Goal: Task Accomplishment & Management: Complete application form

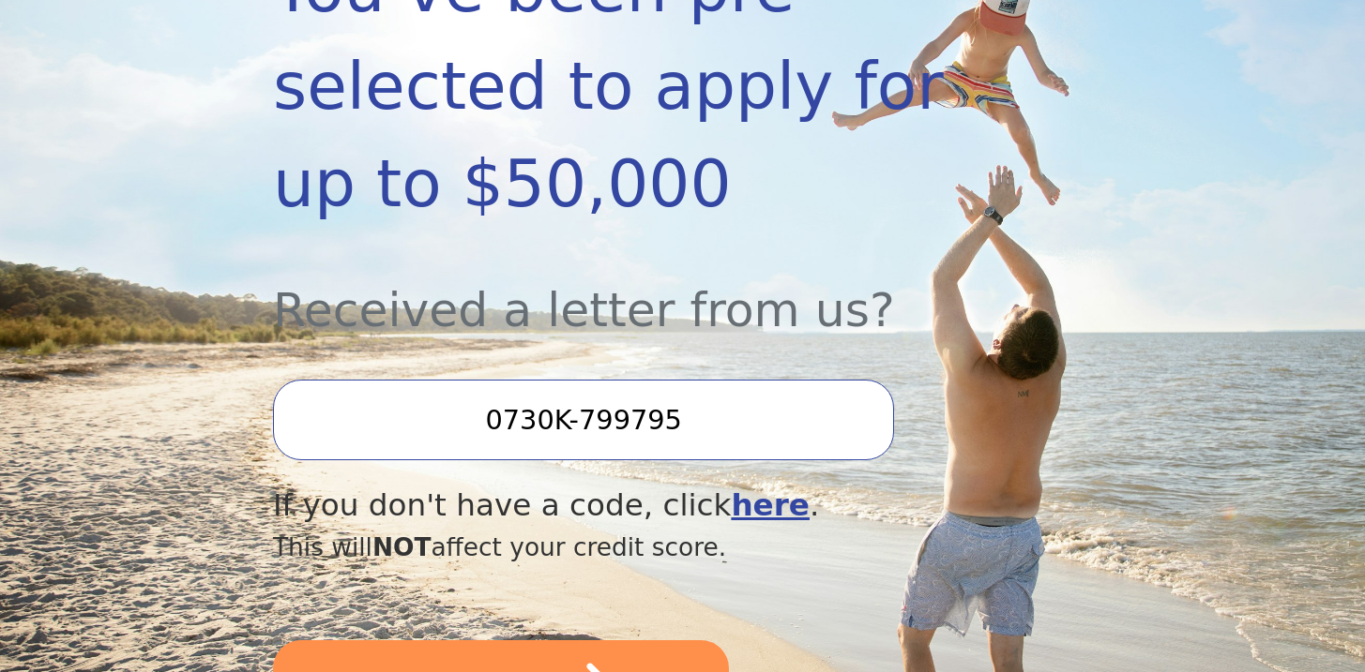
scroll to position [658, 0]
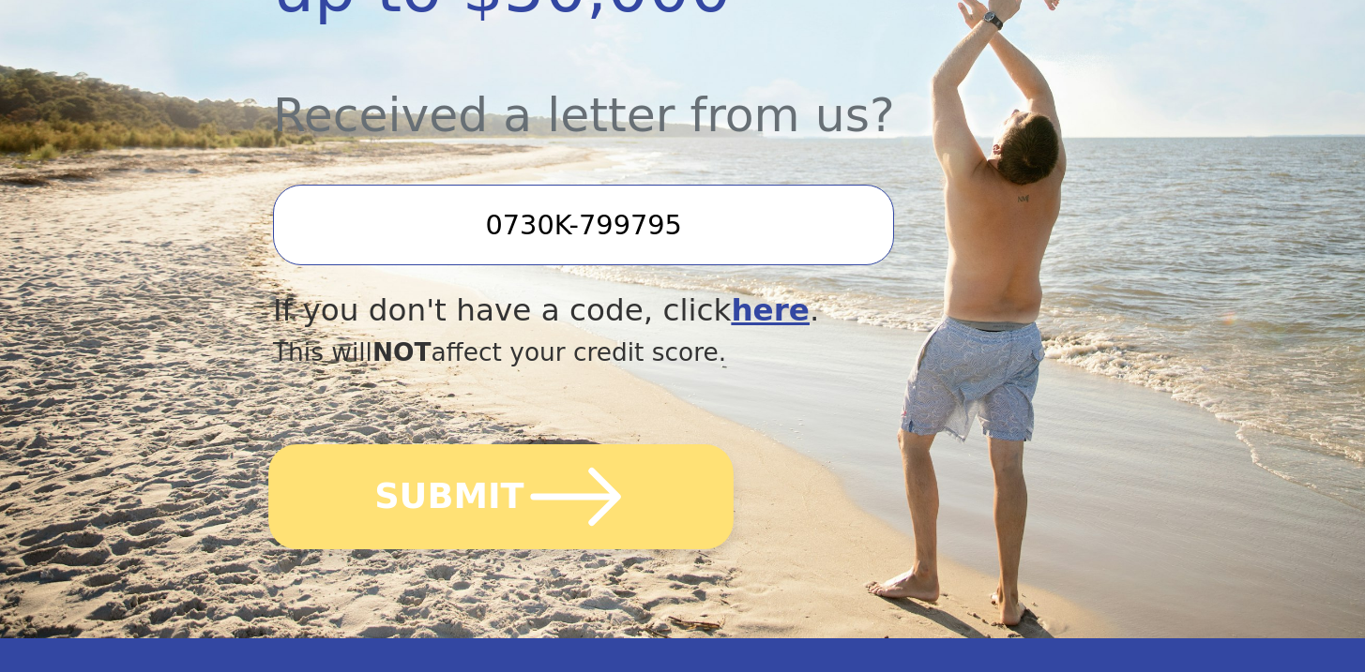
click at [581, 549] on button "SUBMIT" at bounding box center [500, 497] width 465 height 105
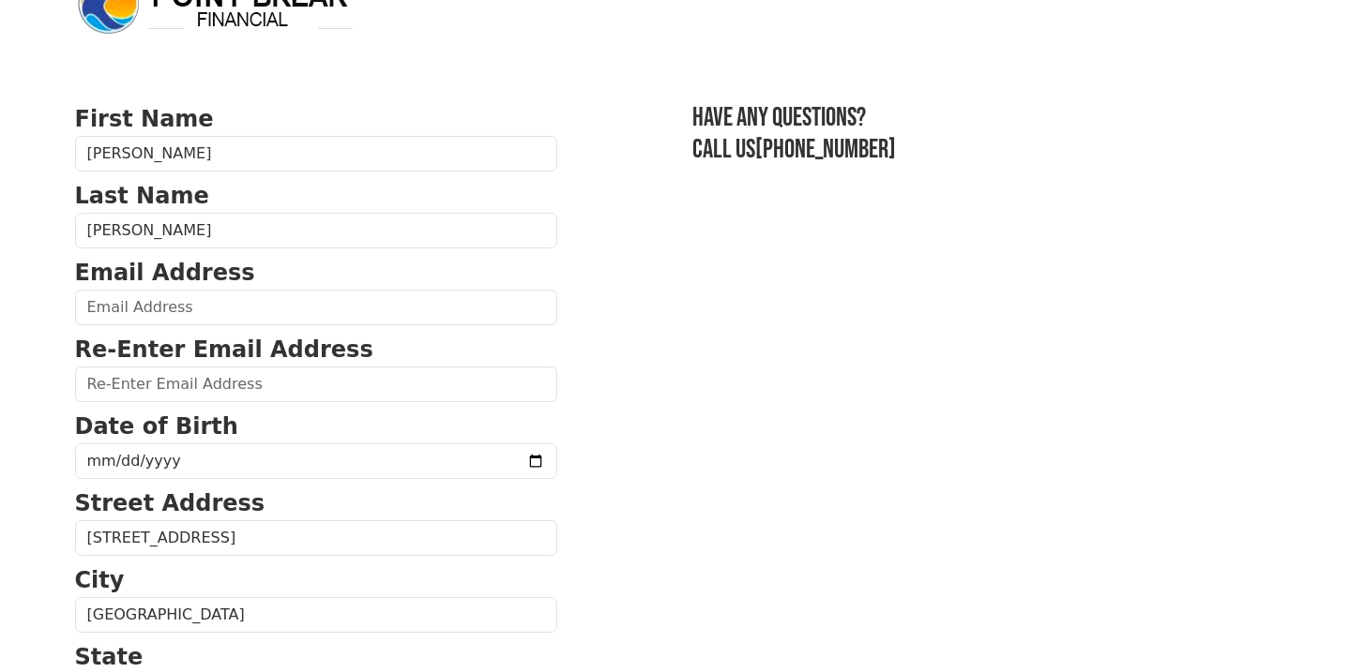
scroll to position [52, 0]
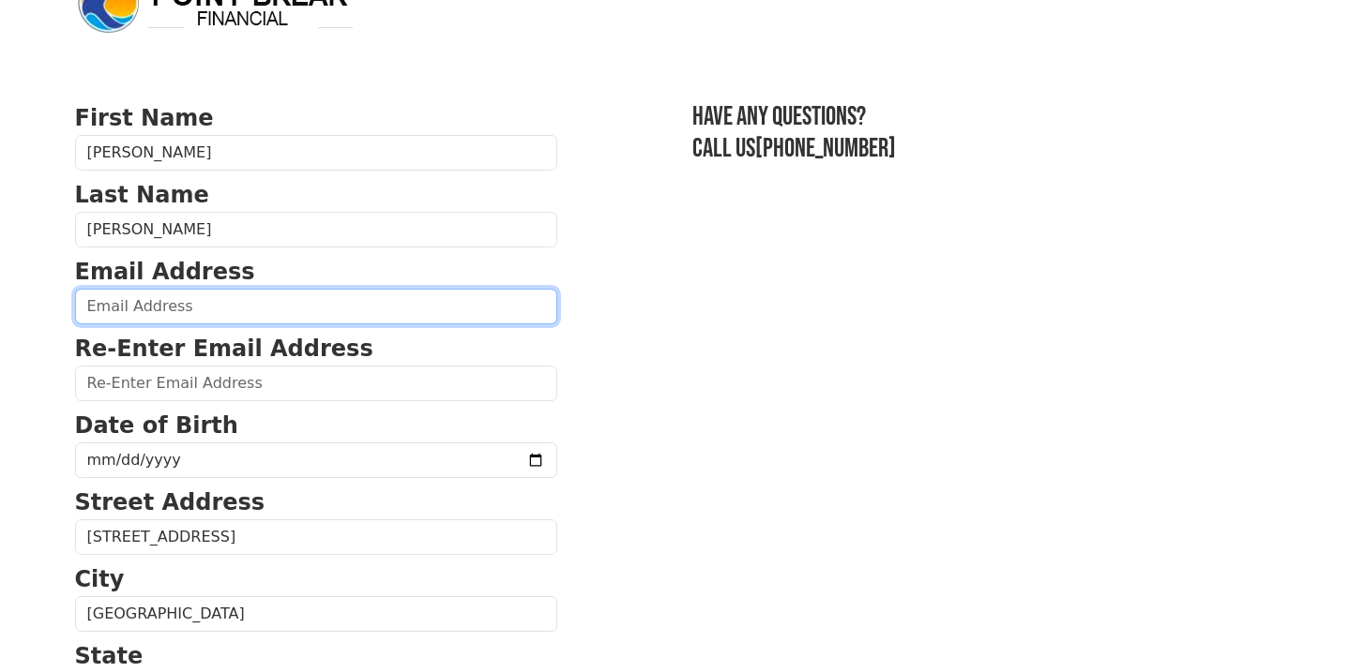
click at [193, 313] on input "email" at bounding box center [316, 307] width 482 height 36
type input "bryan.m.johnson@me.com"
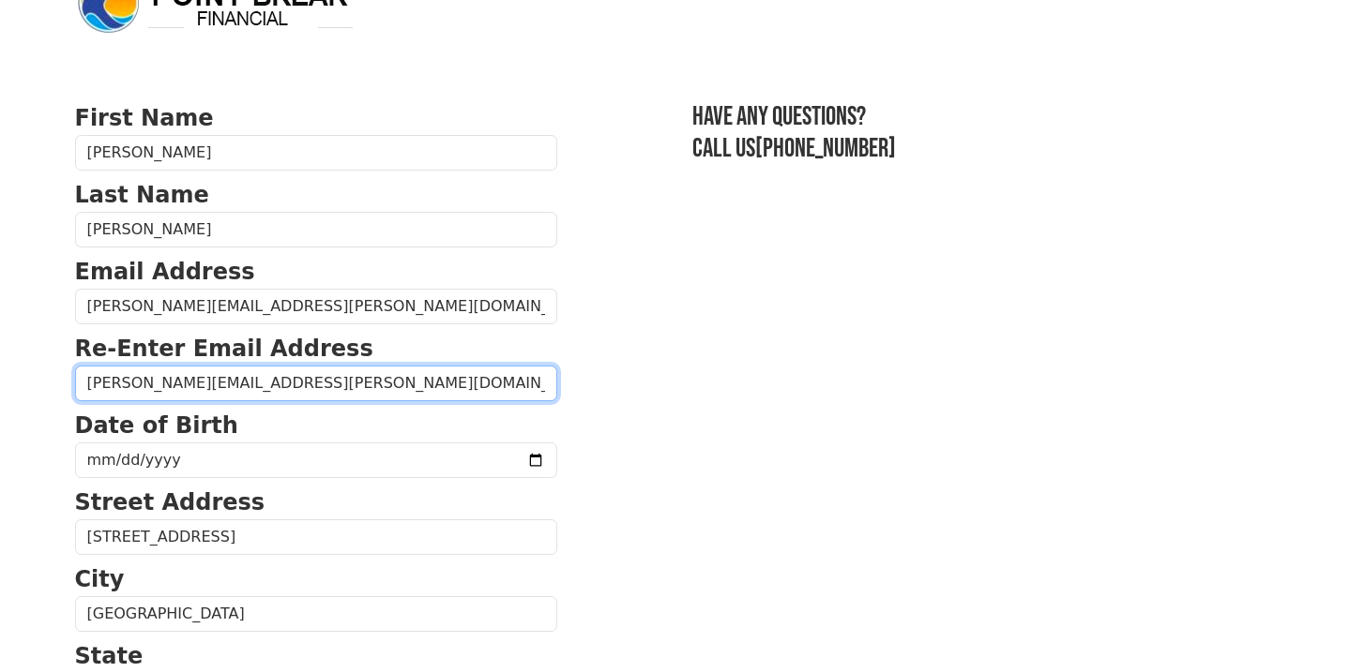
type input "bryan.m.johnson@me.com"
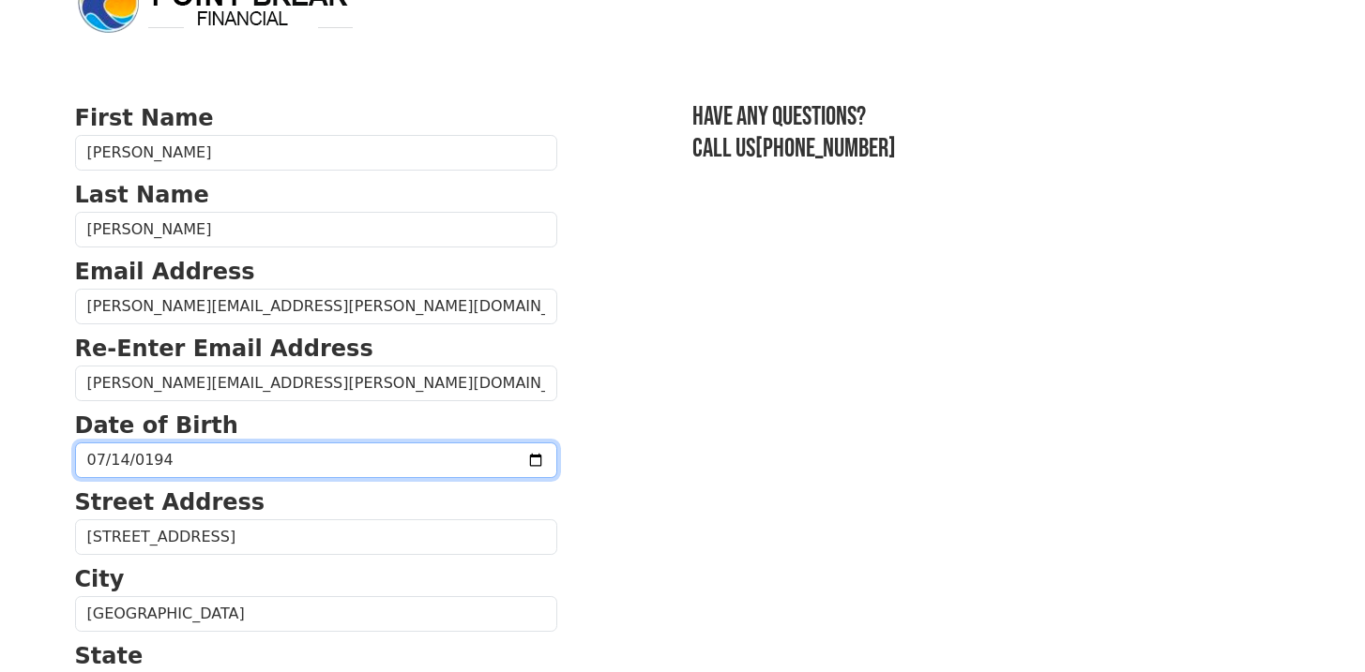
type input "1944-07-14"
type input "275760-07-14"
type input "1977-07-14"
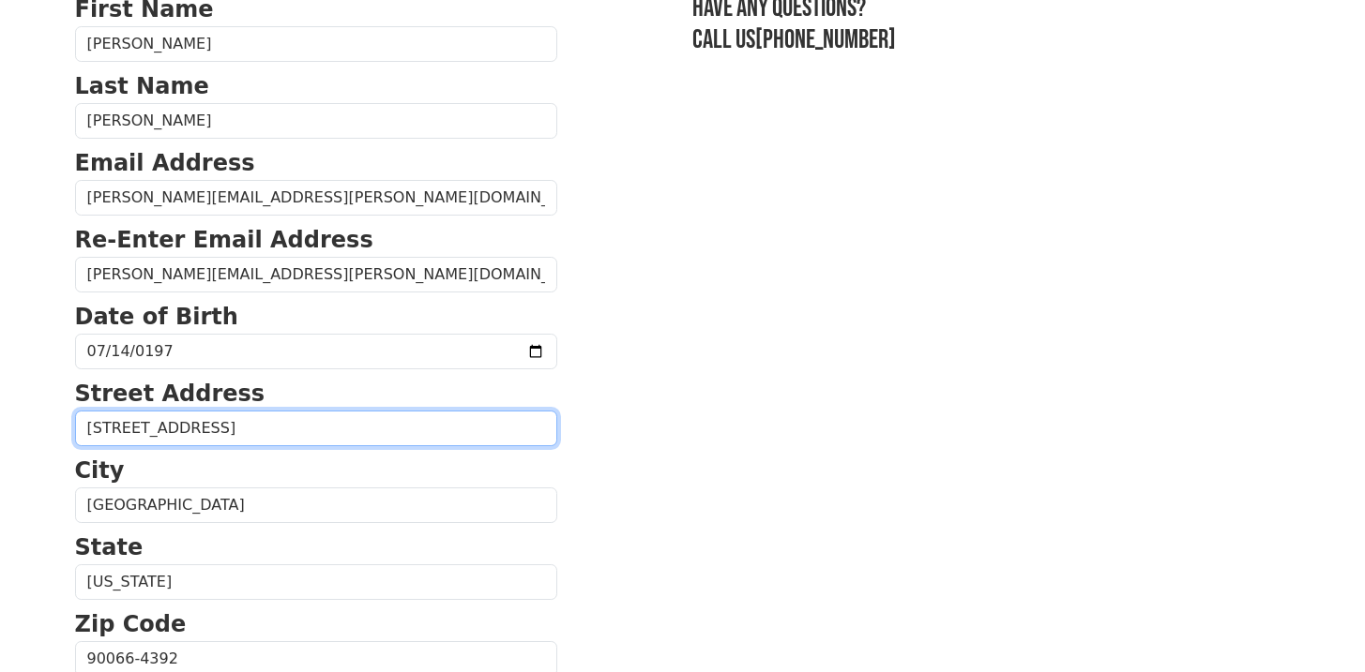
scroll to position [338, 0]
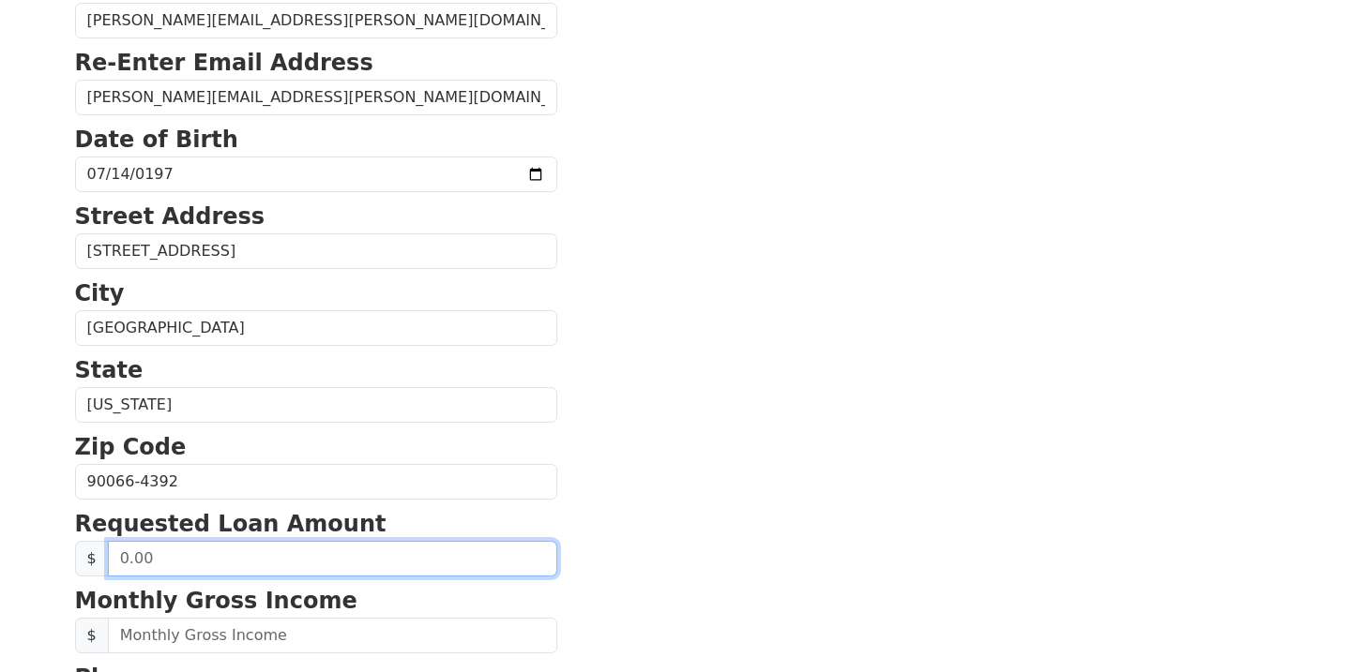
click at [178, 551] on input "text" at bounding box center [332, 559] width 449 height 36
type input "25,000.00"
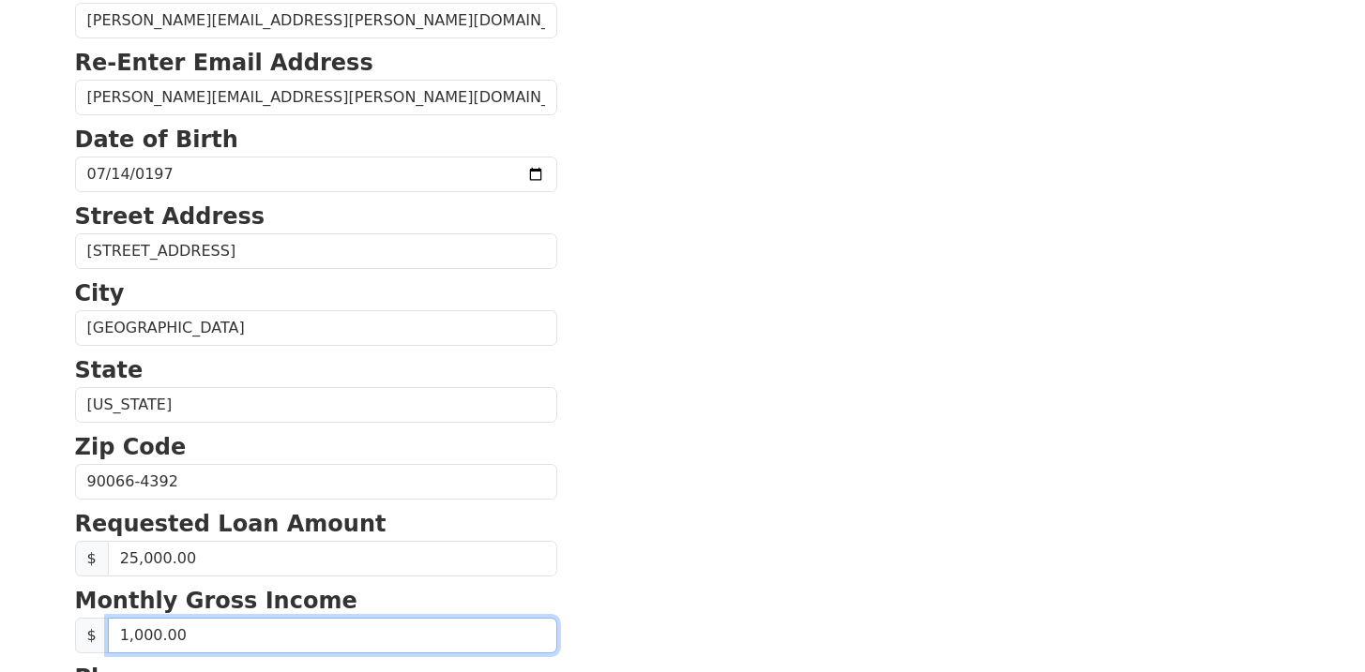
type input "10,000.00"
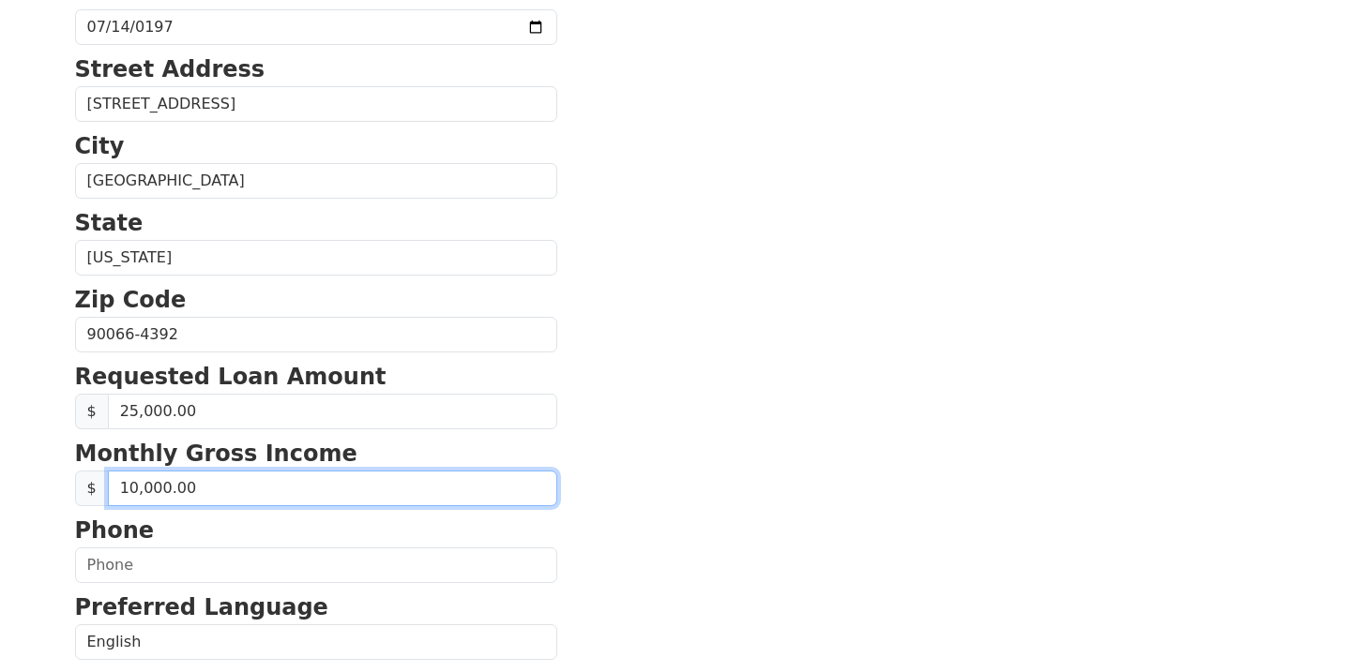
scroll to position [509, 0]
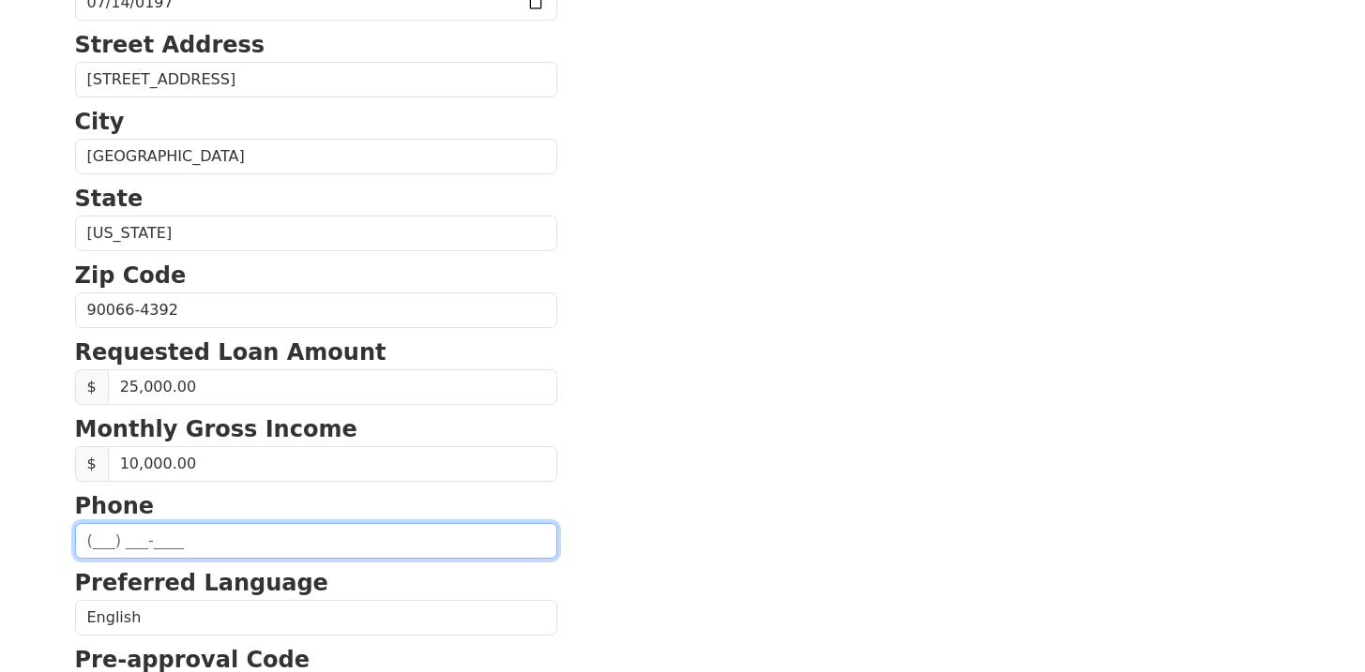
click at [140, 531] on input "text" at bounding box center [316, 541] width 482 height 36
type input "(310) 200-3934"
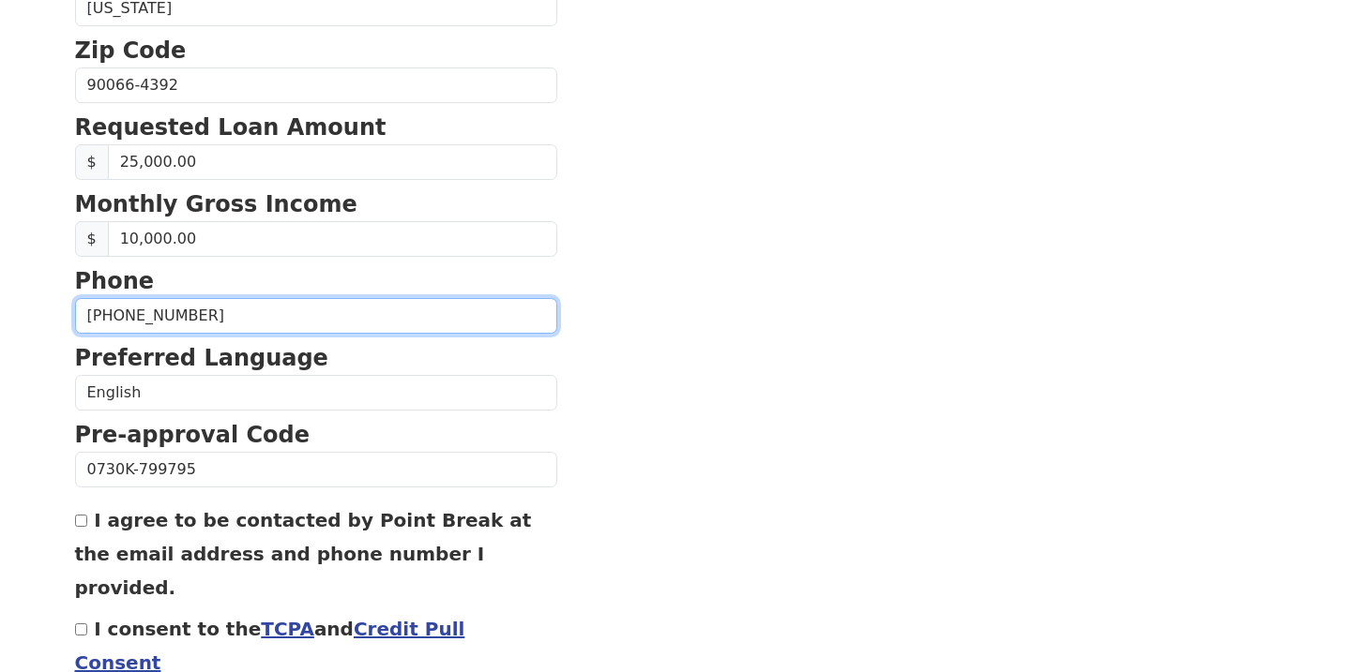
scroll to position [763, 0]
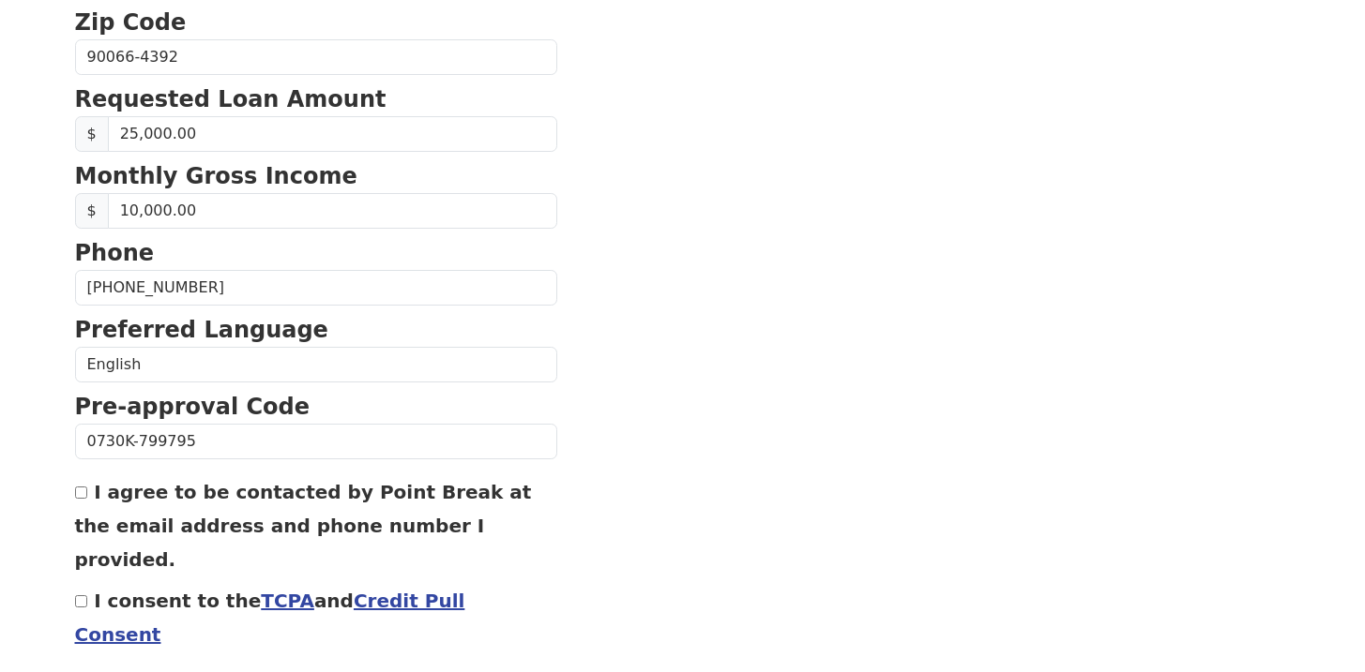
click at [81, 484] on div "I agree to be contacted by Point Break at the email address and phone number I …" at bounding box center [316, 525] width 482 height 101
click at [79, 491] on input "I agree to be contacted by Point Break at the email address and phone number I …" at bounding box center [81, 493] width 12 height 12
checkbox input "true"
click at [81, 596] on input "I consent to the TCPA and Credit Pull Consent" at bounding box center [81, 602] width 12 height 12
checkbox input "true"
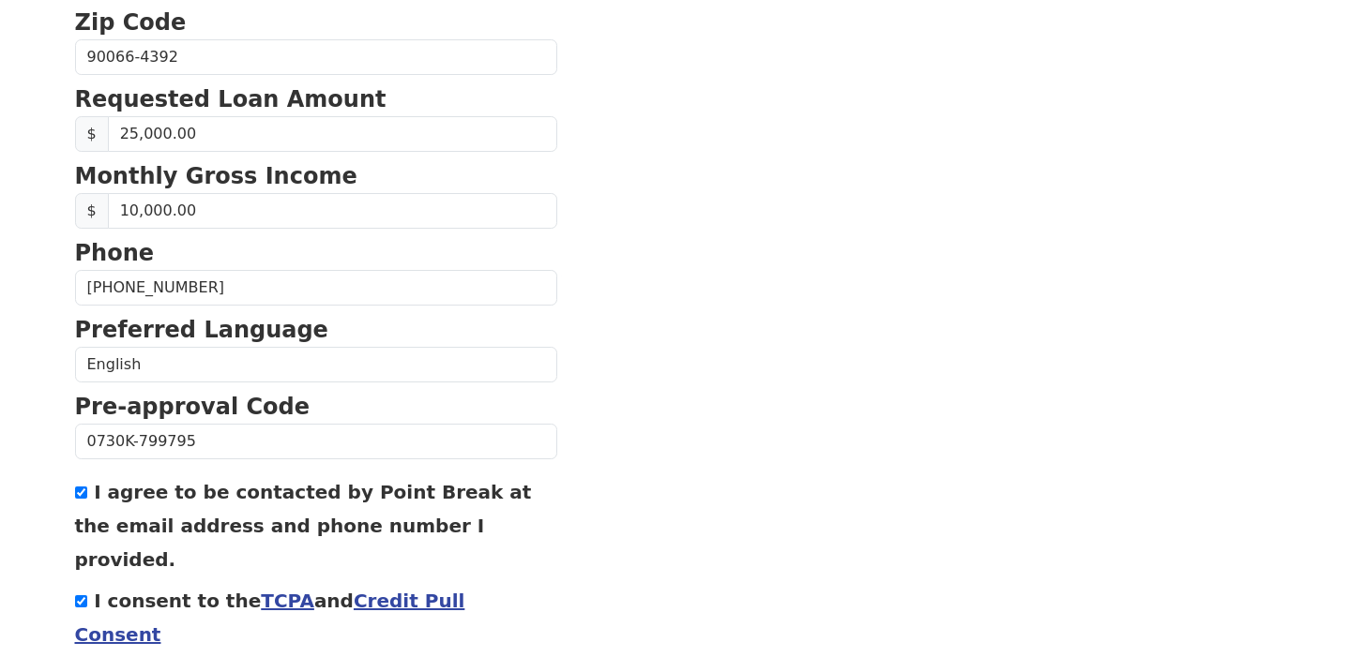
click at [124, 668] on div "First Name Bryan Last Name Johnson Email Address bryan.m.johnson@me.com Re-Ente…" at bounding box center [683, 16] width 1238 height 1558
